Goal: Navigation & Orientation: Find specific page/section

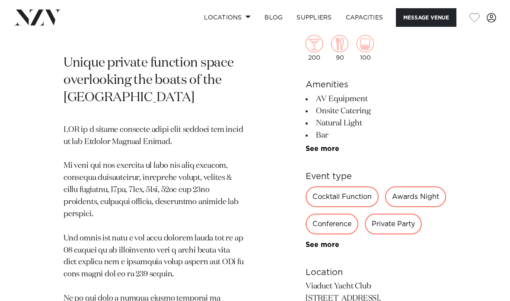
scroll to position [323, 0]
click at [327, 199] on div "Cocktail Function" at bounding box center [341, 196] width 73 height 21
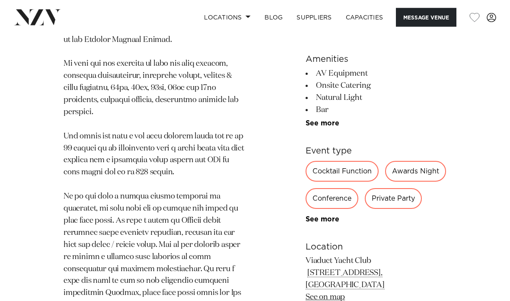
scroll to position [422, 0]
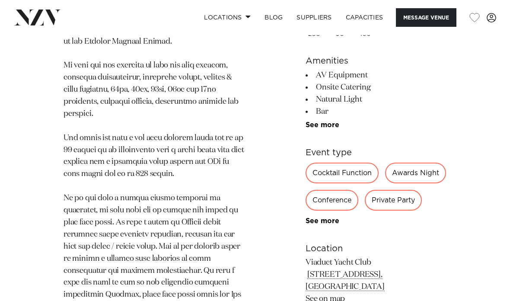
click at [332, 162] on div "Cocktail Function" at bounding box center [341, 172] width 73 height 21
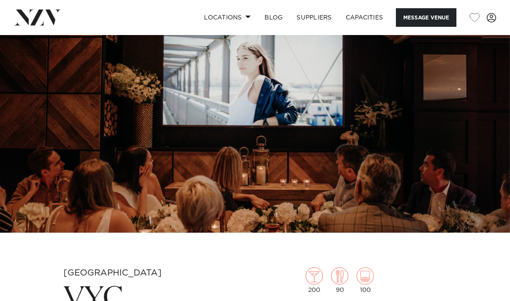
scroll to position [0, 0]
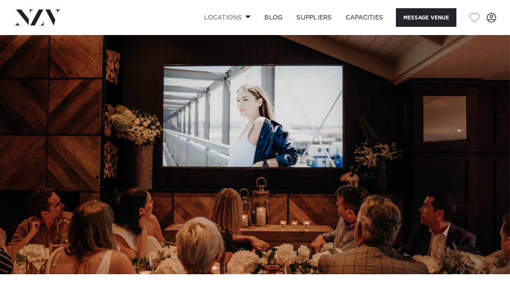
click at [221, 18] on link "Locations" at bounding box center [227, 17] width 60 height 19
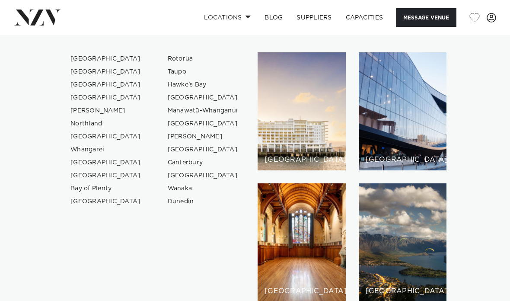
click at [121, 15] on link at bounding box center [84, 18] width 140 height 16
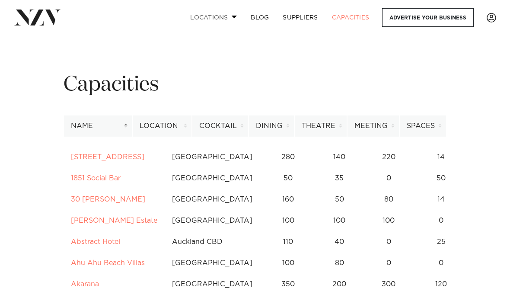
click at [214, 13] on link "Locations" at bounding box center [213, 17] width 60 height 19
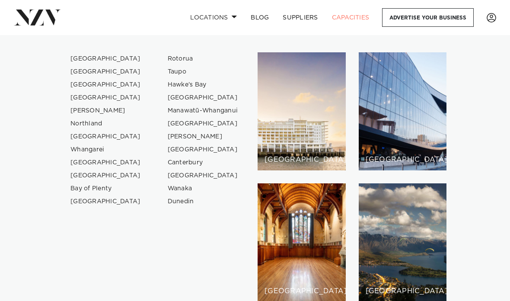
click at [359, 17] on link "Capacities" at bounding box center [350, 17] width 51 height 19
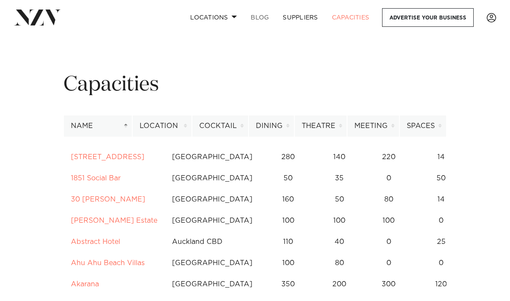
click at [266, 18] on link "BLOG" at bounding box center [260, 17] width 32 height 19
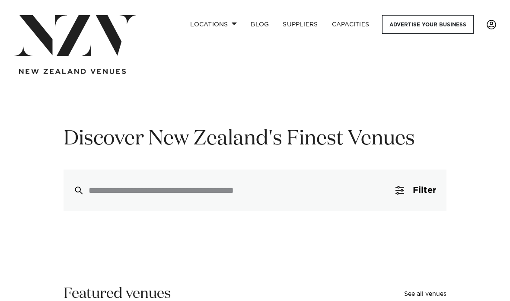
click at [488, 23] on span at bounding box center [491, 25] width 10 height 10
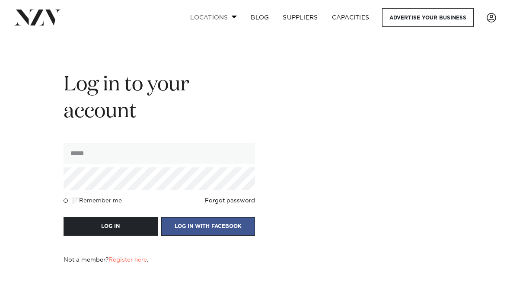
click at [203, 25] on link "Locations" at bounding box center [213, 17] width 60 height 19
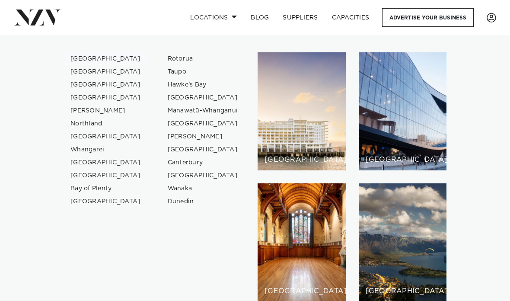
click at [90, 57] on link "[GEOGRAPHIC_DATA]" at bounding box center [105, 58] width 84 height 13
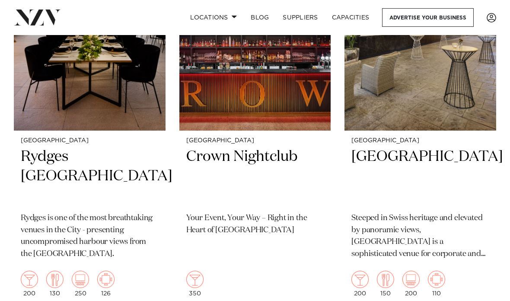
scroll to position [2034, 0]
